Goal: Transaction & Acquisition: Purchase product/service

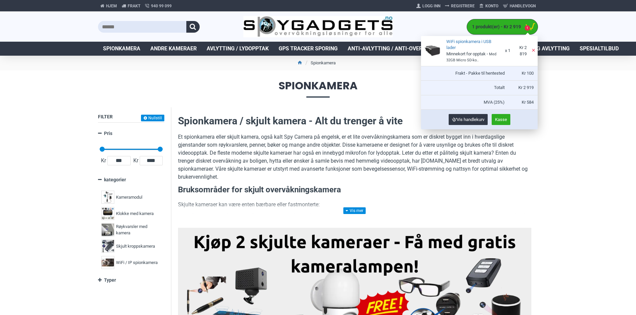
click at [500, 32] on link "1 produkt(er) - Kr 2 919 1" at bounding box center [502, 26] width 71 height 15
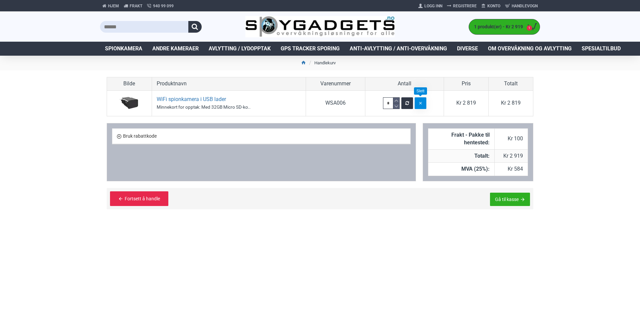
click at [417, 103] on button "button" at bounding box center [420, 103] width 12 height 12
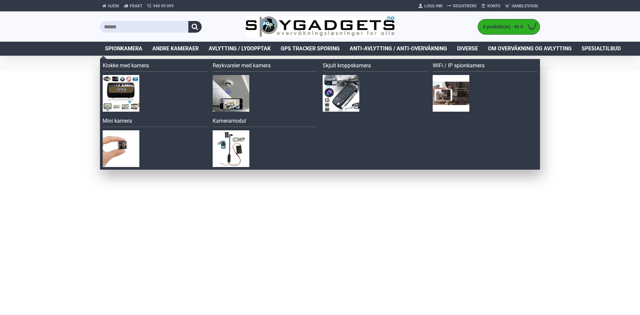
click at [125, 50] on span "Spionkamera" at bounding box center [123, 49] width 37 height 8
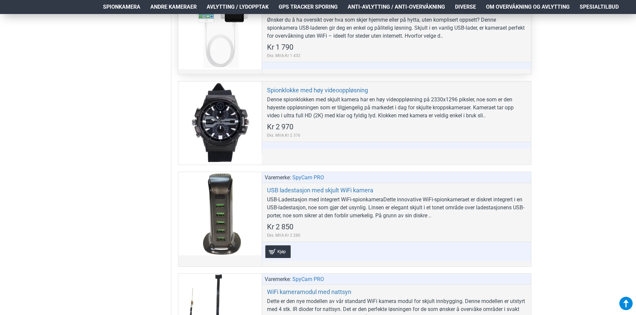
scroll to position [2632, 0]
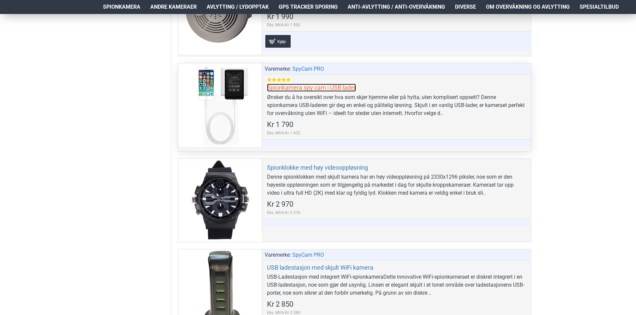
click at [320, 88] on link "Spionkamera spy cam i USB lader" at bounding box center [311, 88] width 89 height 8
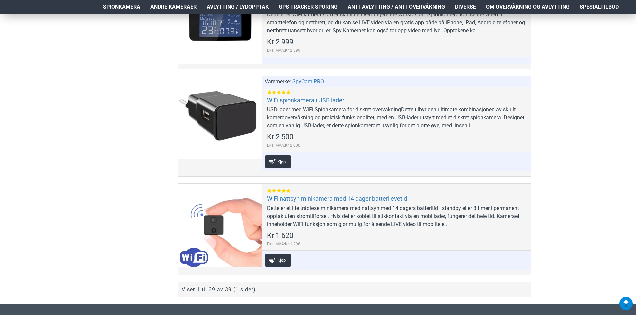
scroll to position [3997, 0]
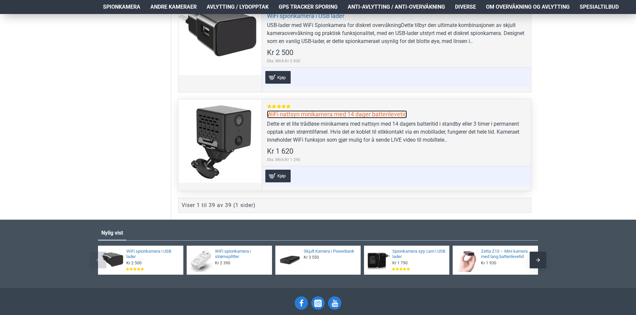
click at [331, 114] on link "WiFi nattsyn minikamera med 14 dager batterilevetid" at bounding box center [337, 114] width 140 height 8
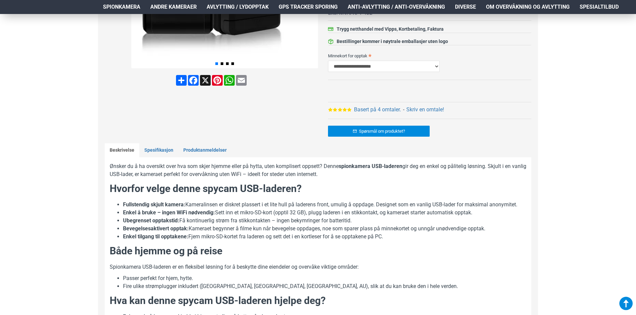
scroll to position [233, 0]
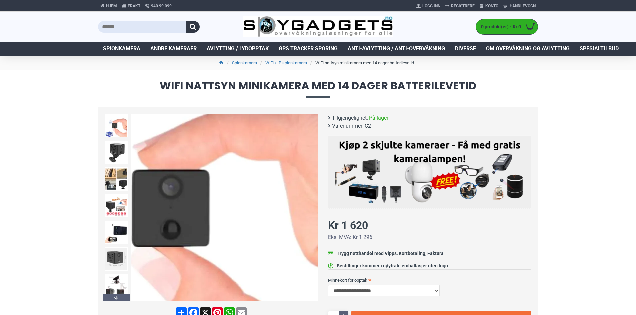
click at [260, 205] on img at bounding box center [224, 207] width 187 height 187
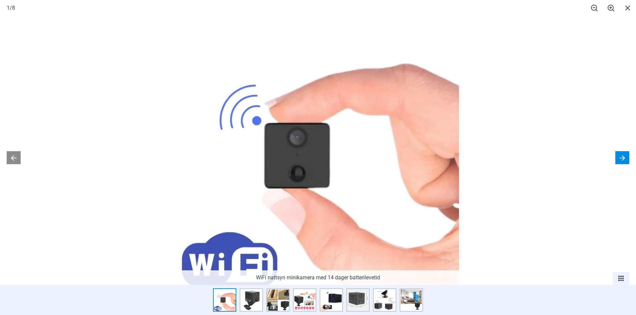
click at [624, 159] on button at bounding box center [622, 157] width 14 height 13
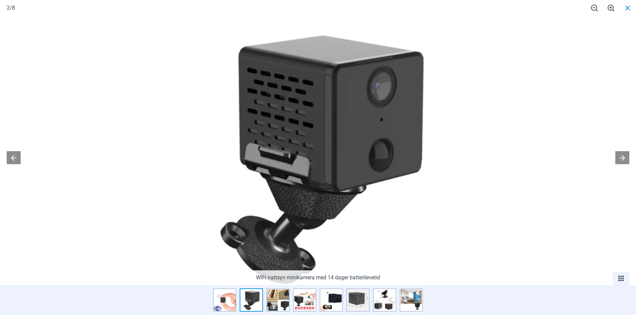
click at [626, 8] on span at bounding box center [627, 8] width 17 height 16
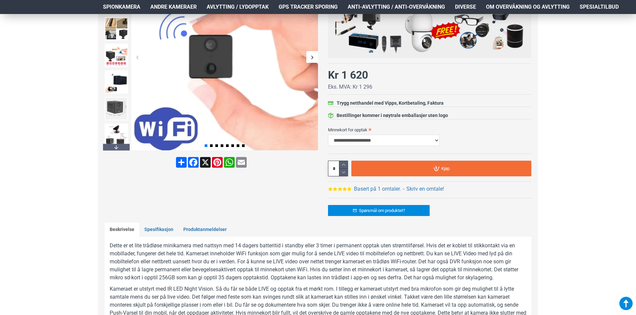
scroll to position [100, 0]
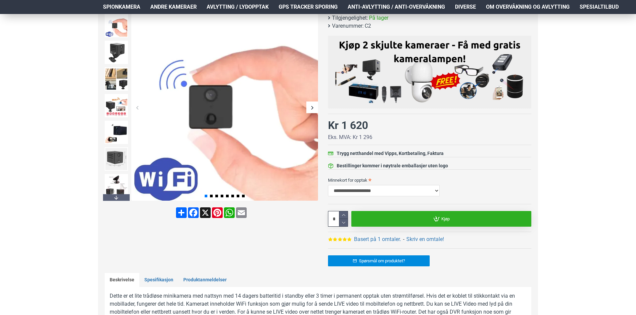
click at [430, 219] on link "Kjøp" at bounding box center [441, 219] width 180 height 16
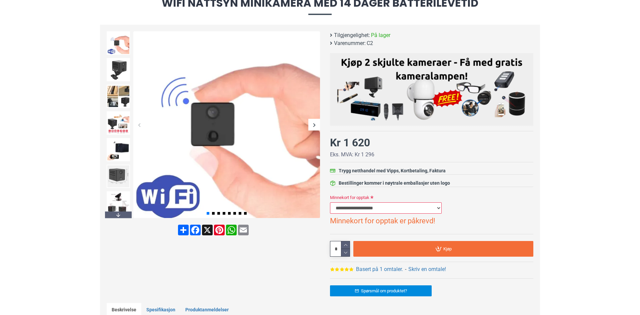
scroll to position [0, 0]
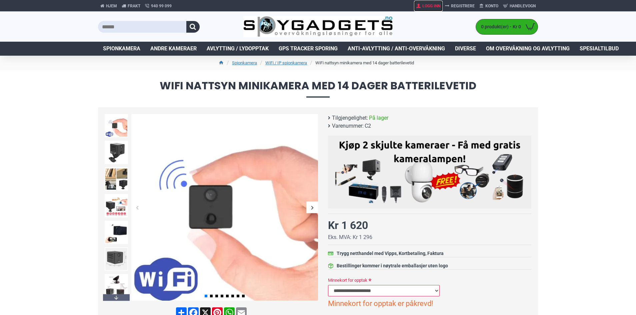
click at [435, 8] on span "Logg Inn" at bounding box center [431, 6] width 18 height 6
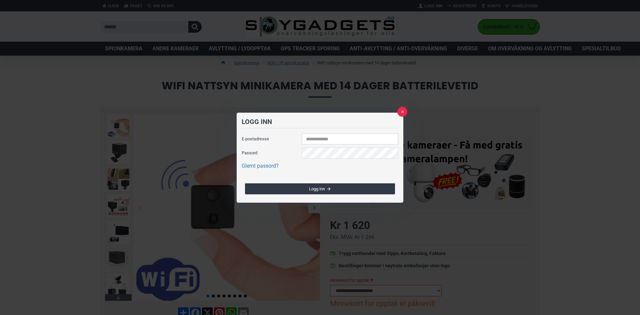
click at [349, 136] on input "E-postadresse" at bounding box center [349, 138] width 97 height 11
type input "**********"
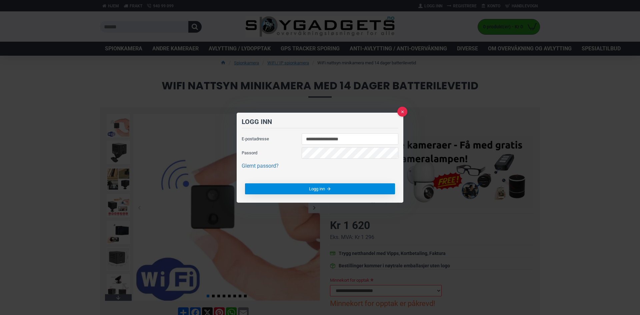
click at [327, 189] on button "Logg inn" at bounding box center [320, 188] width 150 height 11
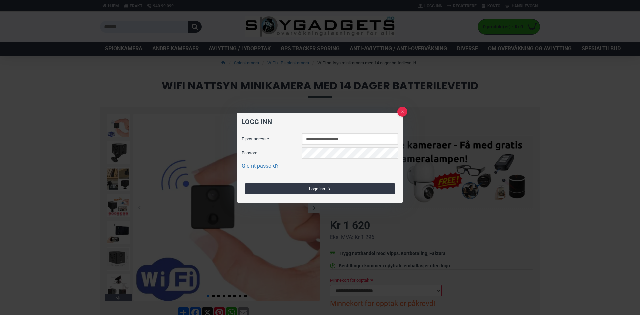
click at [395, 139] on input "**********" at bounding box center [349, 138] width 97 height 11
click at [399, 110] on button at bounding box center [402, 112] width 10 height 10
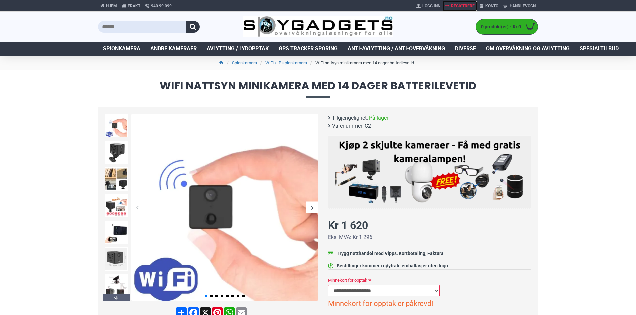
click at [456, 6] on span "Registrere" at bounding box center [463, 6] width 24 height 6
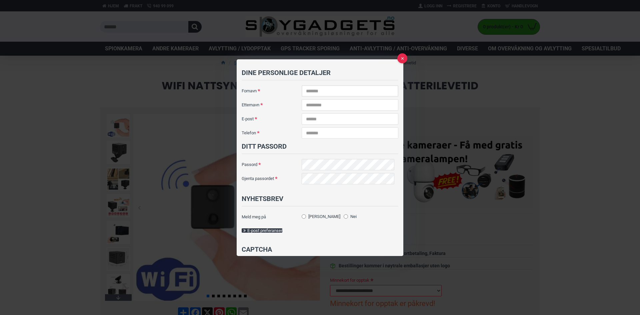
click at [376, 90] on input "Fornavn" at bounding box center [349, 90] width 97 height 11
type input "*****"
type input "******"
type input "**********"
type input "********"
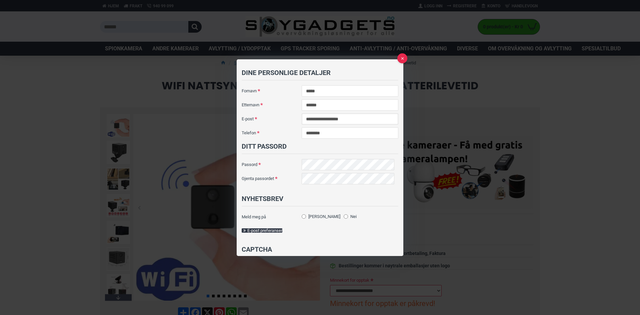
click at [371, 116] on input "**********" at bounding box center [349, 118] width 97 height 11
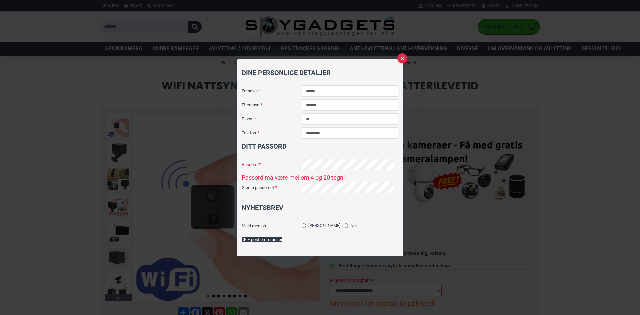
type input "*"
type input "**********"
click at [349, 170] on fieldset "Ditt passord Passord Passord må være mellom 4 og 20 tegn! Gjenta passordet" at bounding box center [320, 168] width 157 height 55
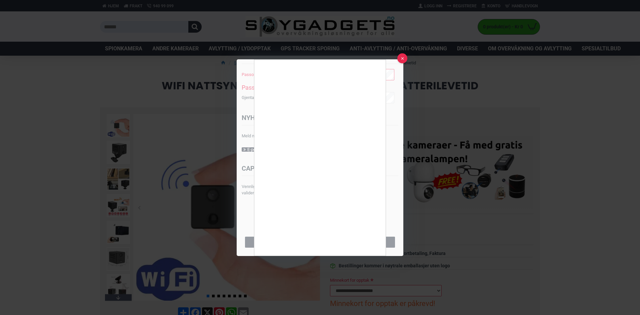
scroll to position [3, 0]
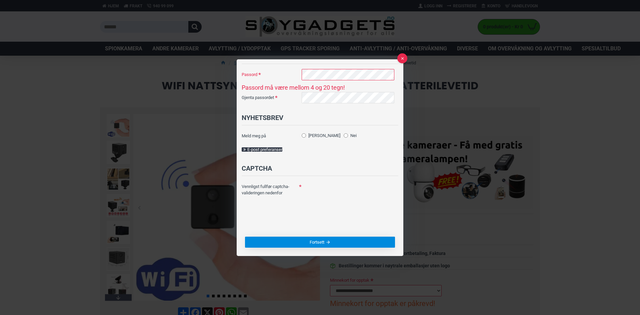
click at [347, 244] on button "Fortsett" at bounding box center [320, 241] width 150 height 11
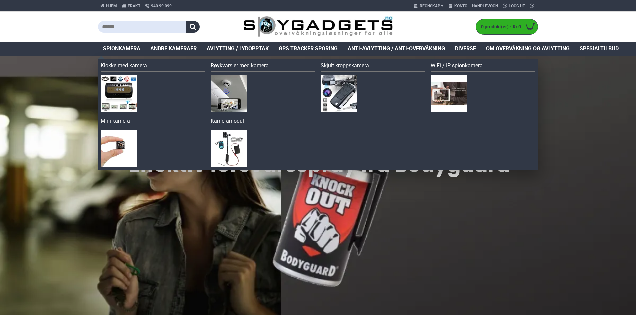
click at [126, 47] on span "Spionkamera" at bounding box center [121, 49] width 37 height 8
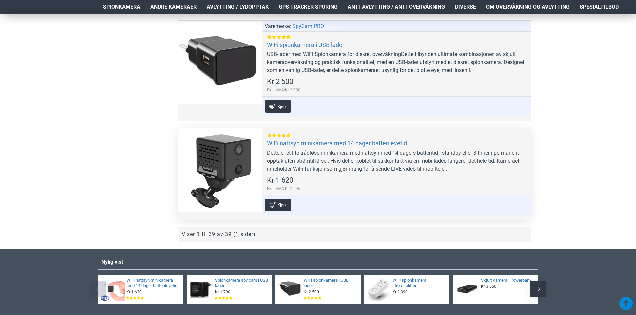
scroll to position [3960, 0]
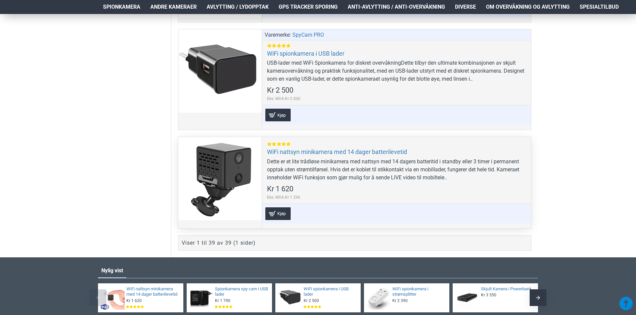
click at [245, 158] on div at bounding box center [219, 178] width 83 height 83
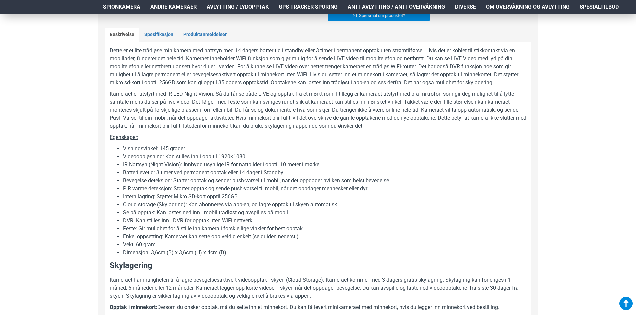
scroll to position [366, 0]
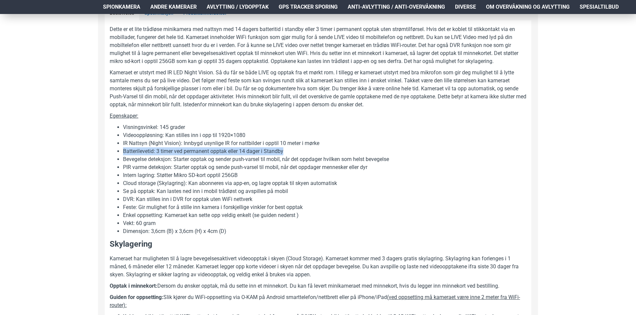
drag, startPoint x: 287, startPoint y: 149, endPoint x: 123, endPoint y: 152, distance: 164.6
click at [123, 152] on li "Batterilevetid: 3 timer ved permanent opptak eller 14 dager i Standby" at bounding box center [324, 151] width 403 height 8
copy li "Batterilevetid: 3 timer ved permanent opptak eller 14 dager i Standby"
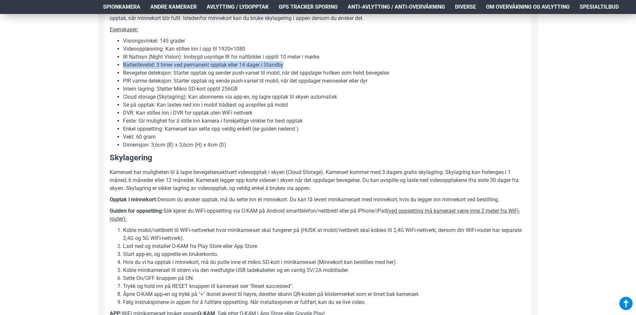
scroll to position [466, 0]
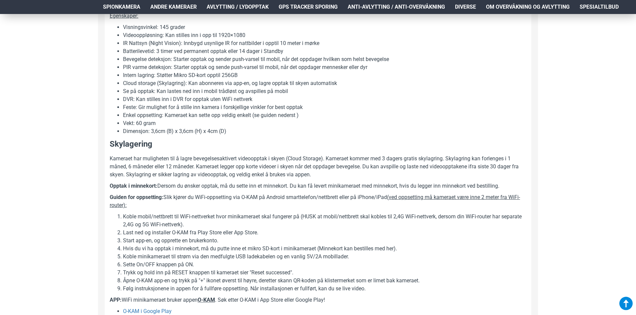
click at [70, 133] on div "Hjem Frakt 940 99 099 Regnskap Edit Account My Orders Konto Handlevogn 0 Logg u…" at bounding box center [318, 150] width 636 height 1204
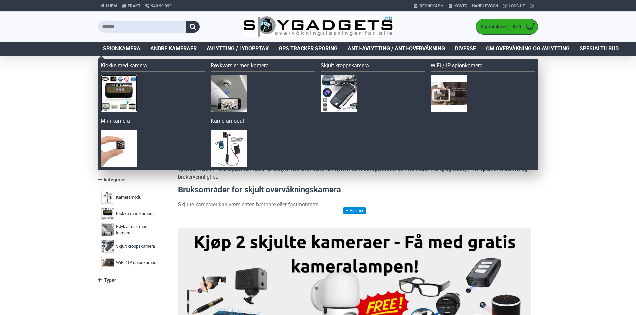
click at [118, 82] on img at bounding box center [119, 93] width 37 height 37
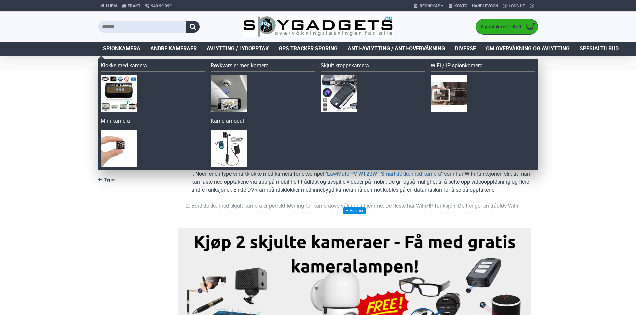
click at [120, 47] on span "Spionkamera" at bounding box center [121, 49] width 37 height 8
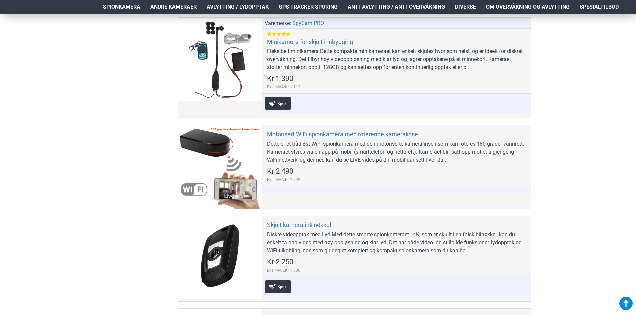
scroll to position [1832, 0]
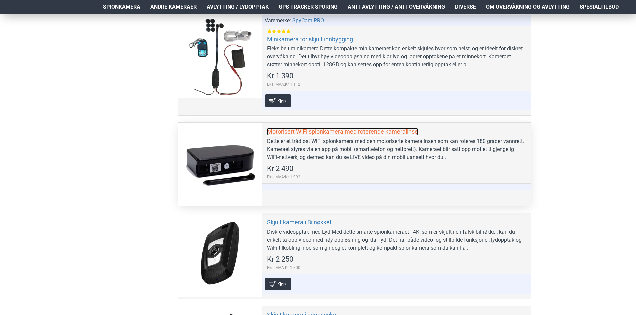
click at [297, 132] on link "Motorisert WiFi spionkamera med roterende kameralinse" at bounding box center [342, 132] width 151 height 8
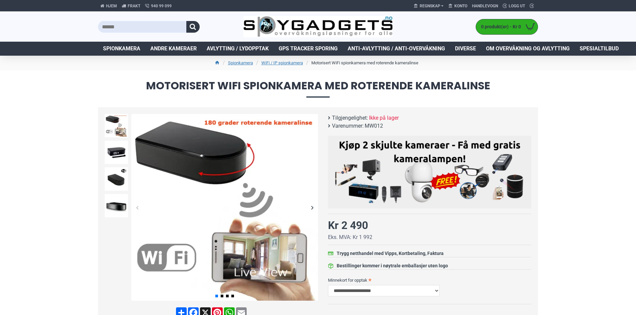
click at [311, 207] on div "Next slide" at bounding box center [312, 208] width 12 height 12
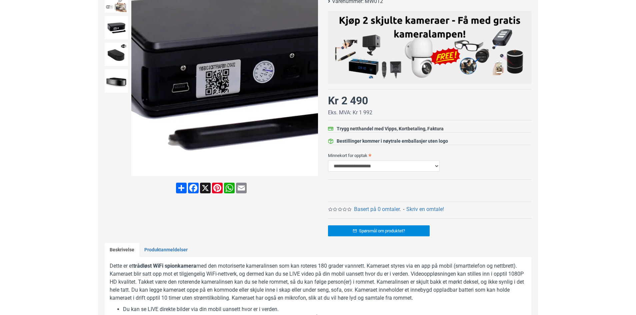
scroll to position [167, 0]
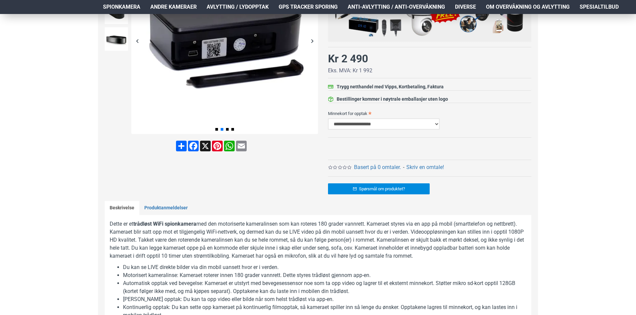
click at [438, 127] on select "**********" at bounding box center [384, 123] width 112 height 11
click at [459, 127] on div "**********" at bounding box center [429, 119] width 203 height 22
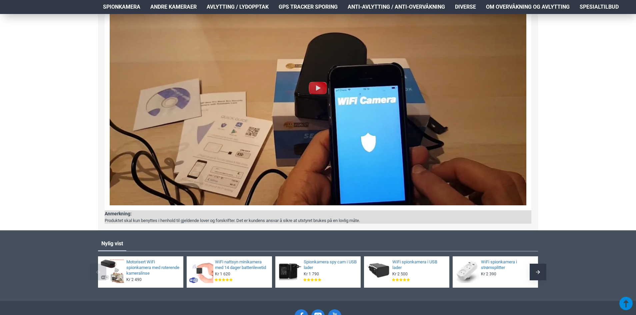
scroll to position [666, 0]
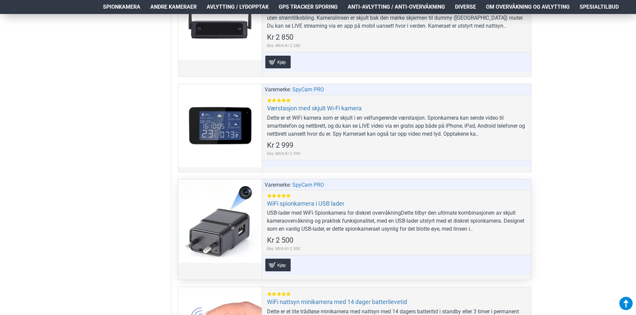
scroll to position [3764, 0]
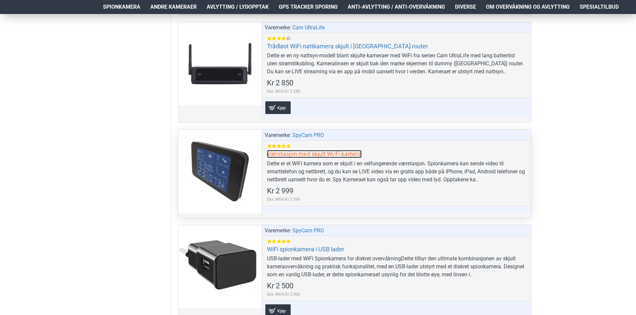
click at [280, 150] on link "Værstasjon med skjult Wi-Fi kamera" at bounding box center [314, 154] width 95 height 8
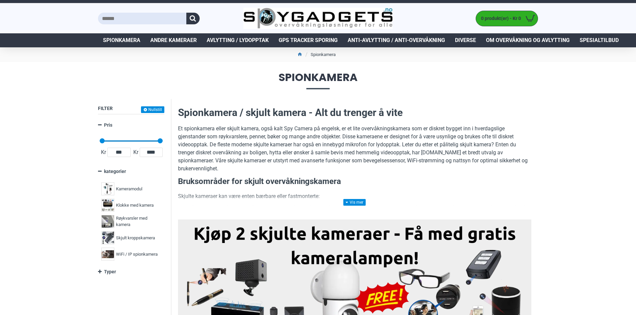
scroll to position [0, 0]
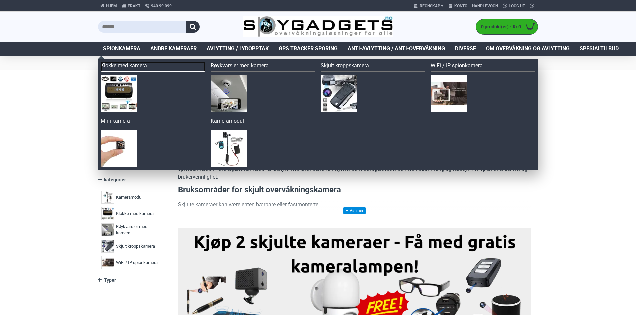
click at [121, 65] on link "Klokke med kamera" at bounding box center [153, 67] width 105 height 10
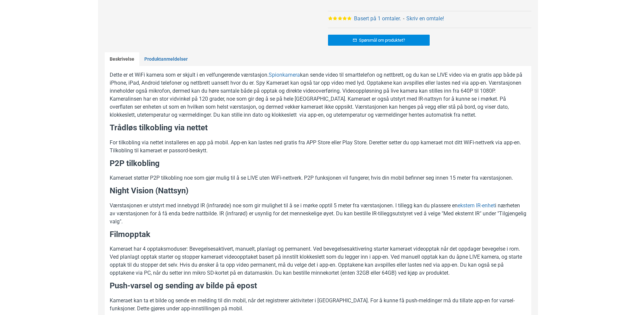
scroll to position [366, 0]
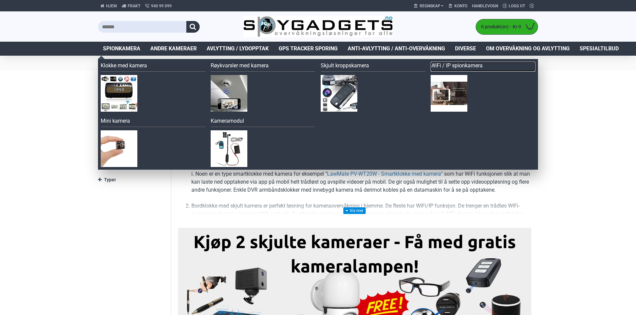
click at [444, 65] on link "WiFi / IP spionkamera" at bounding box center [482, 67] width 105 height 10
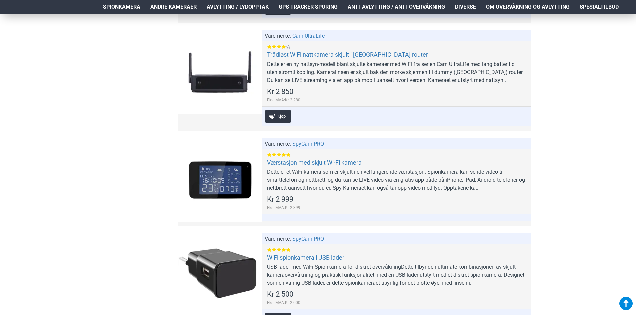
scroll to position [1441, 0]
